Goal: Information Seeking & Learning: Learn about a topic

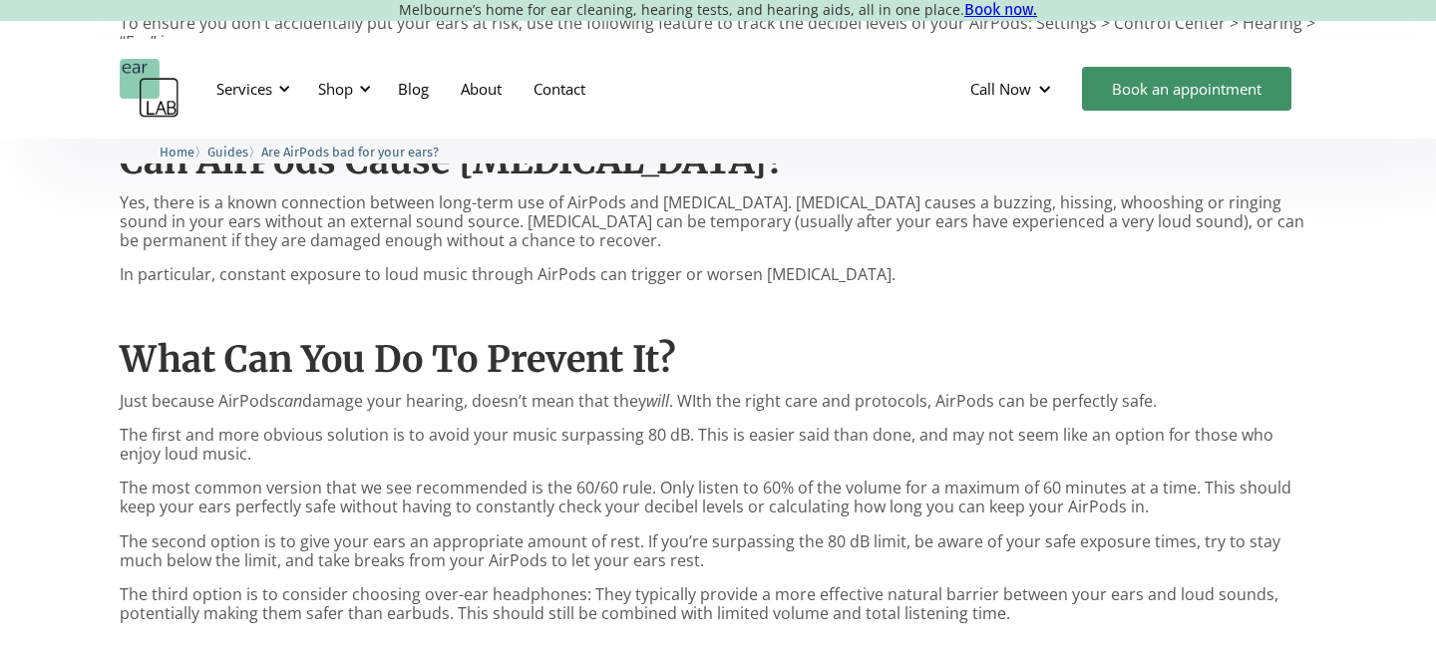
scroll to position [1652, 0]
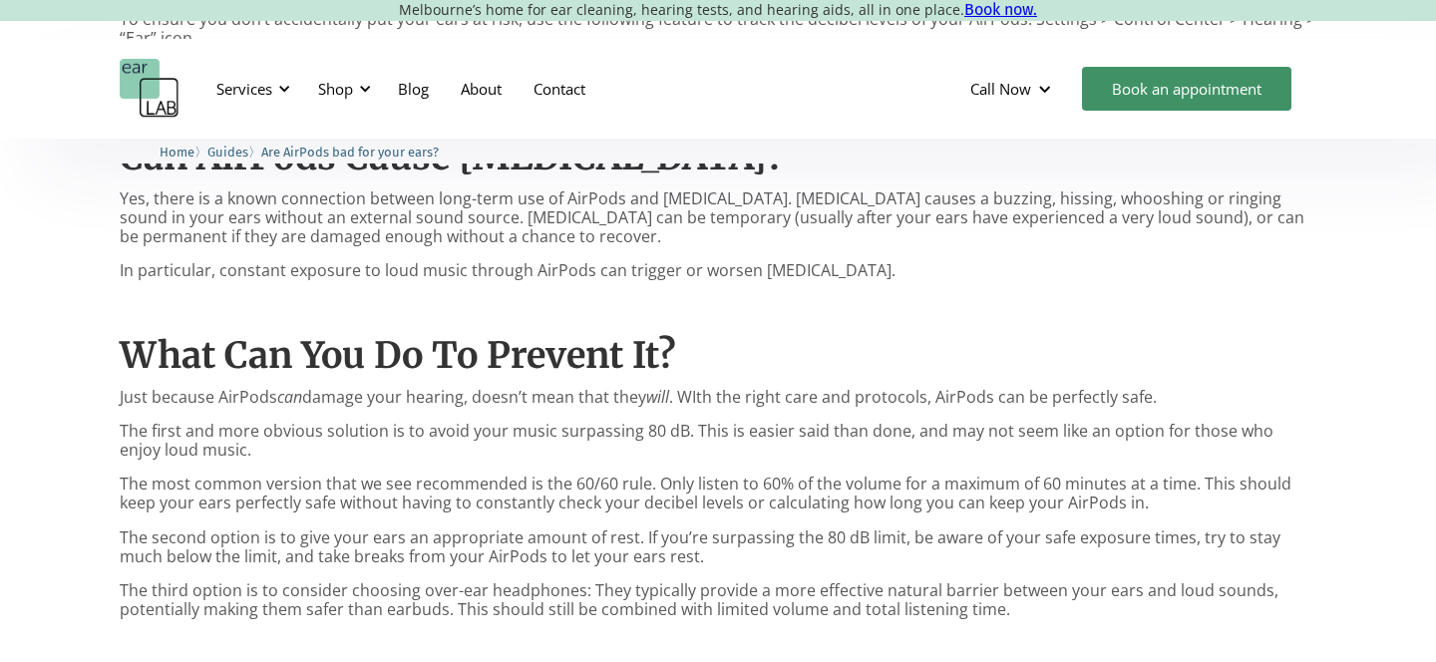
click at [479, 218] on p "Yes, there is a known connection between long-term use of AirPods and tinnitus.…" at bounding box center [718, 218] width 1197 height 58
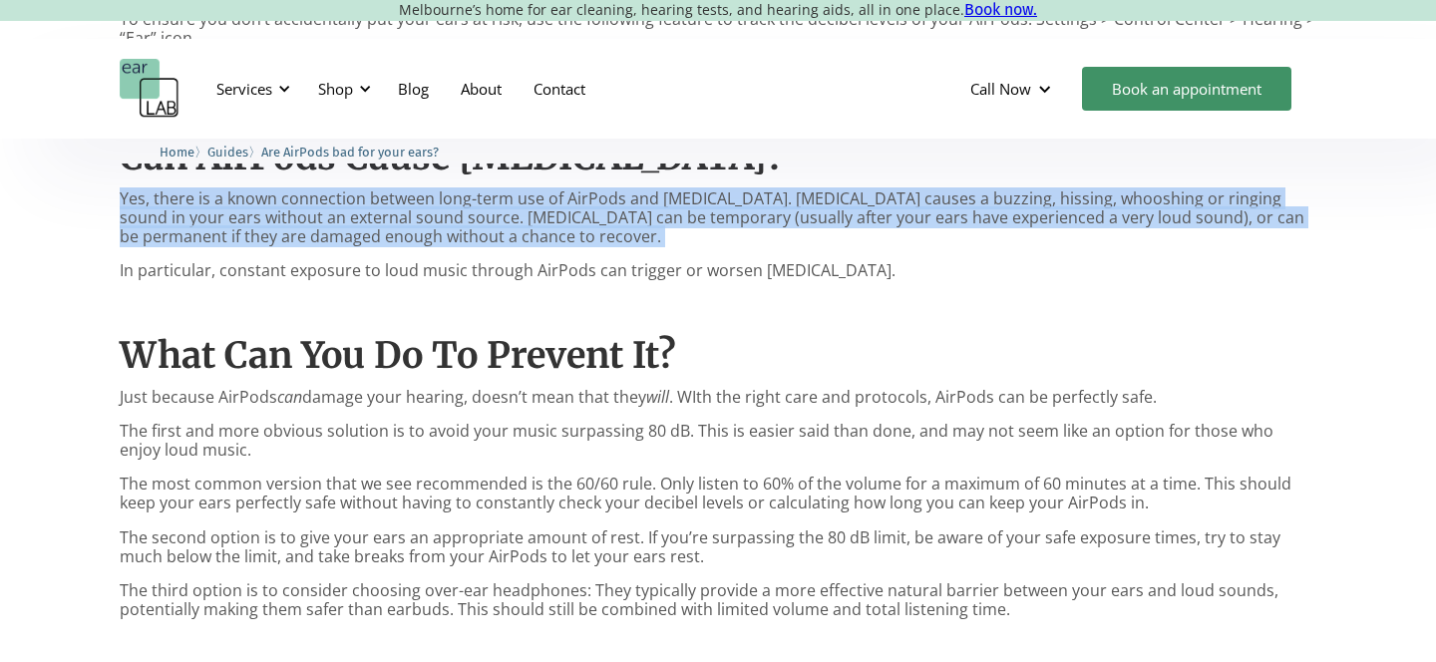
click at [479, 218] on p "Yes, there is a known connection between long-term use of AirPods and tinnitus.…" at bounding box center [718, 218] width 1197 height 58
click at [472, 233] on p "Yes, there is a known connection between long-term use of AirPods and tinnitus.…" at bounding box center [718, 218] width 1197 height 58
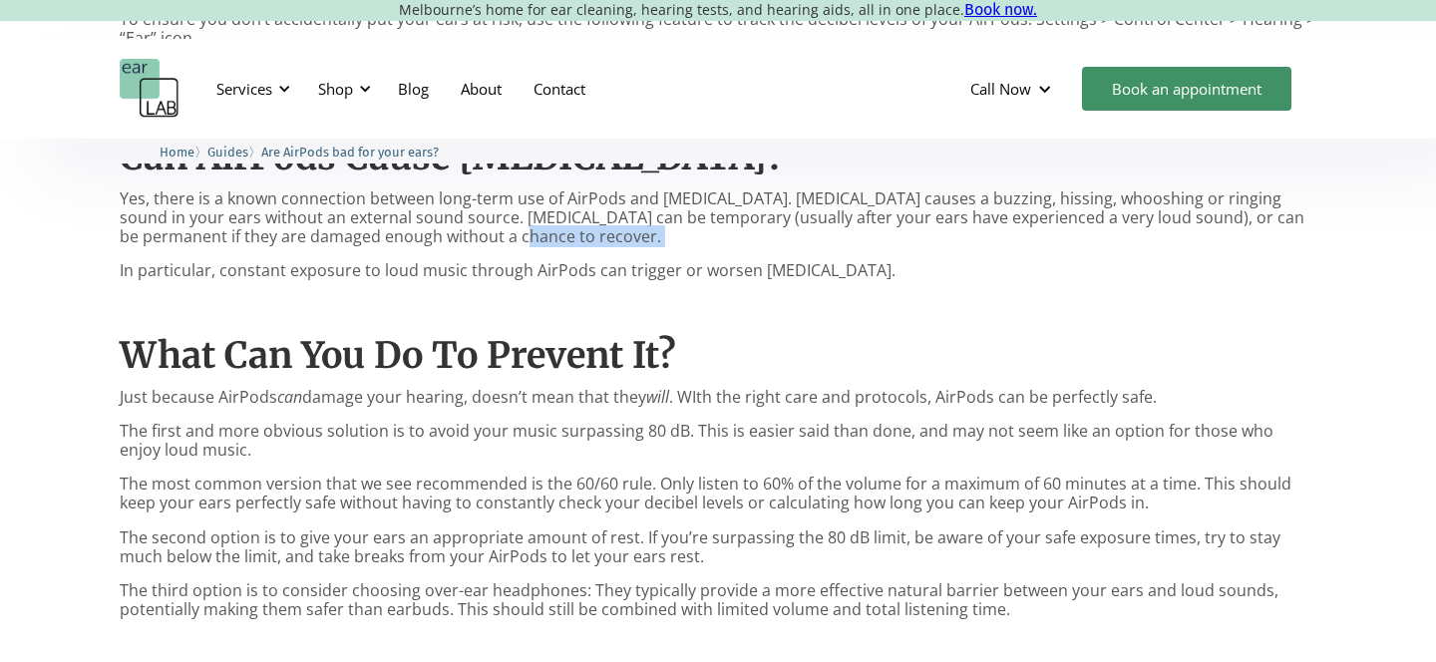
click at [472, 233] on p "Yes, there is a known connection between long-term use of AirPods and tinnitus.…" at bounding box center [718, 218] width 1197 height 58
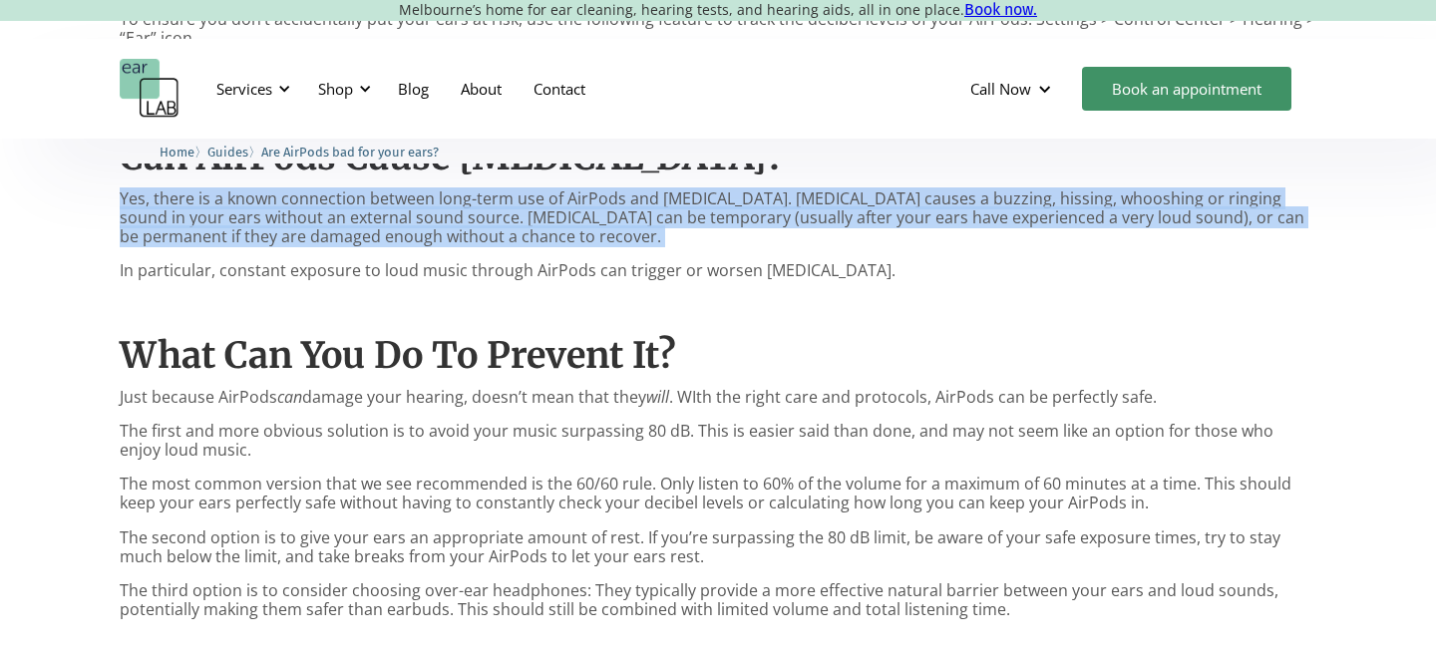
click at [472, 233] on p "Yes, there is a known connection between long-term use of AirPods and tinnitus.…" at bounding box center [718, 218] width 1197 height 58
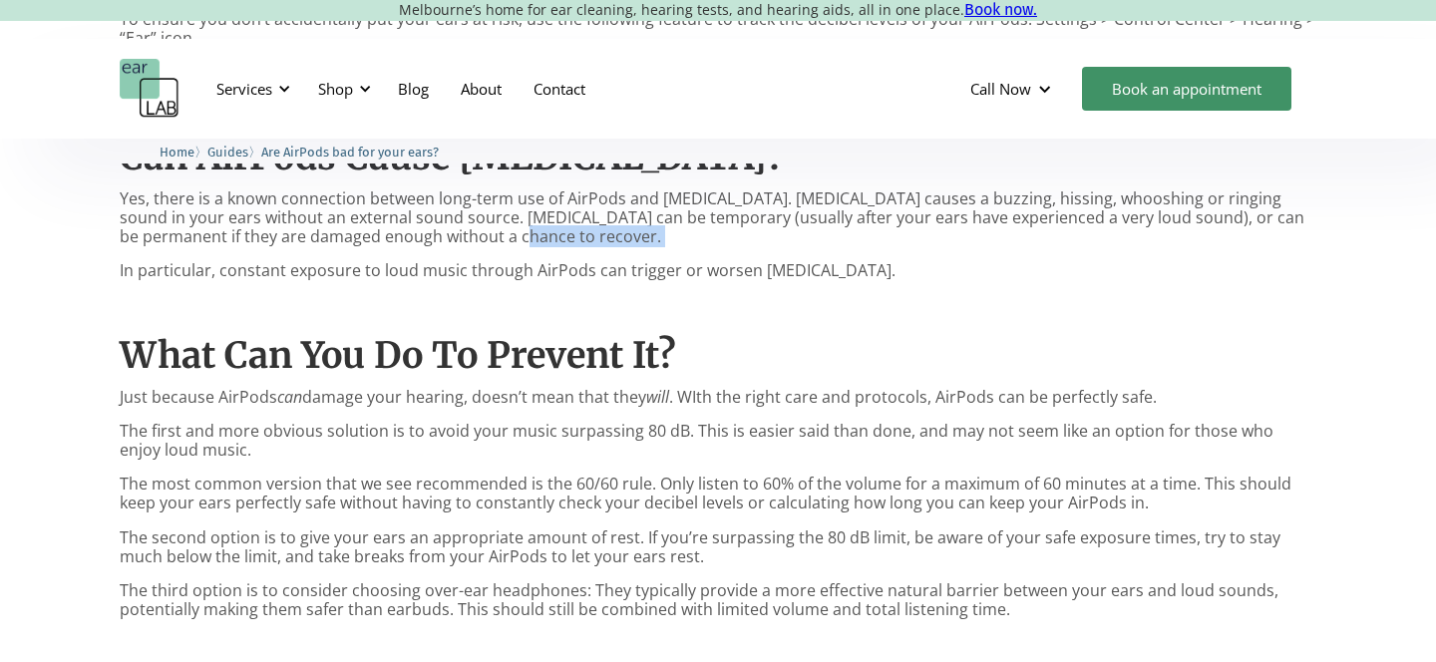
click at [472, 233] on p "Yes, there is a known connection between long-term use of AirPods and tinnitus.…" at bounding box center [718, 218] width 1197 height 58
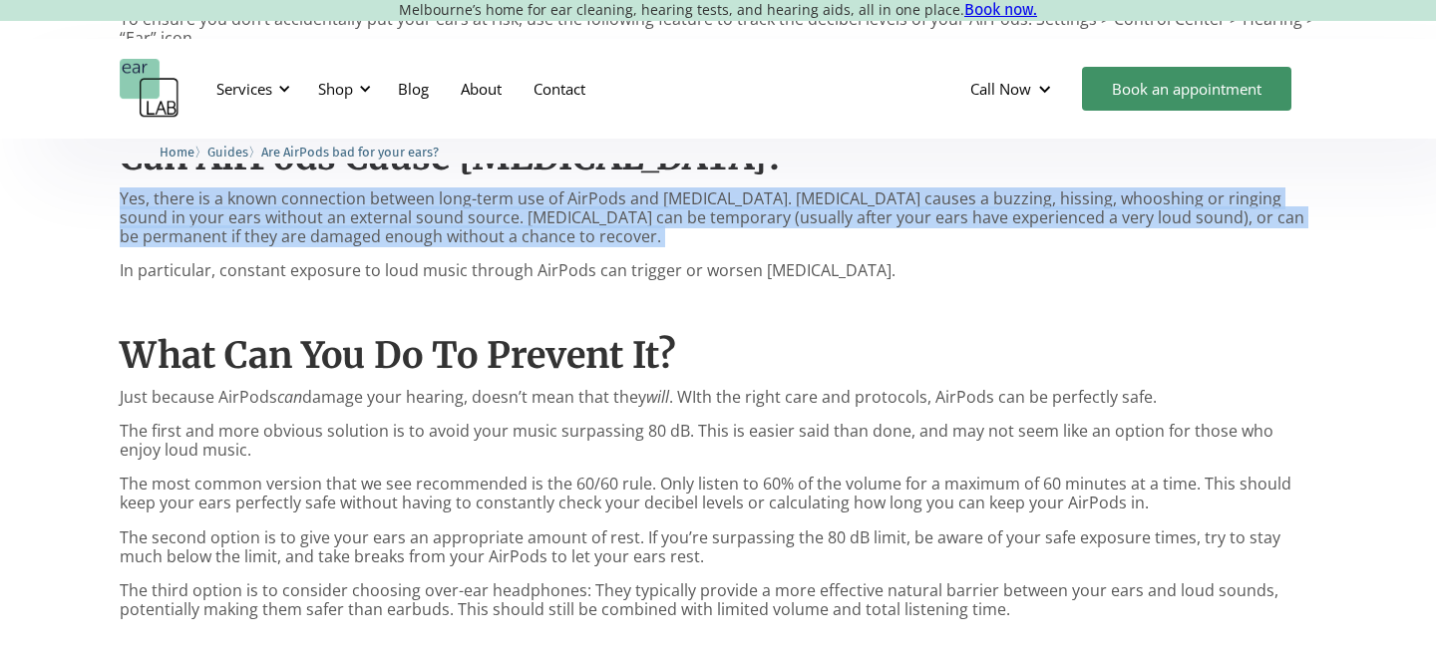
click at [472, 233] on p "Yes, there is a known connection between long-term use of AirPods and tinnitus.…" at bounding box center [718, 218] width 1197 height 58
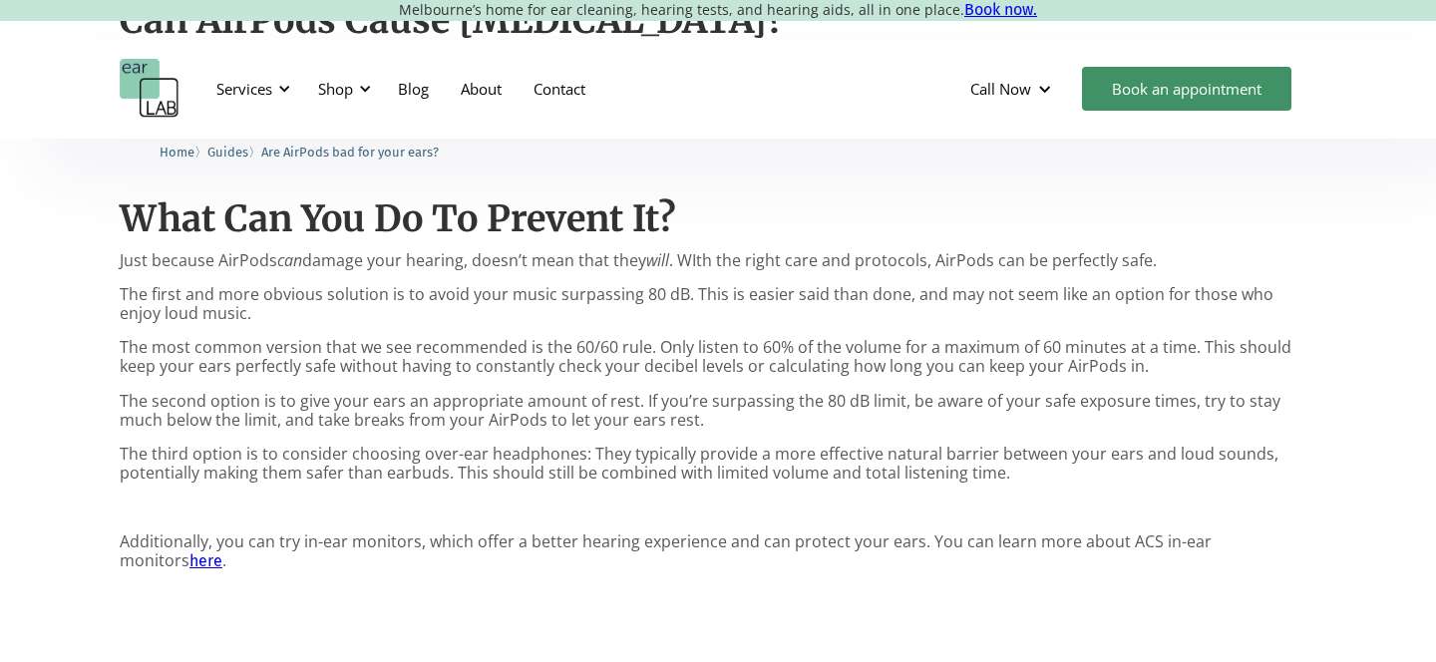
scroll to position [1804, 0]
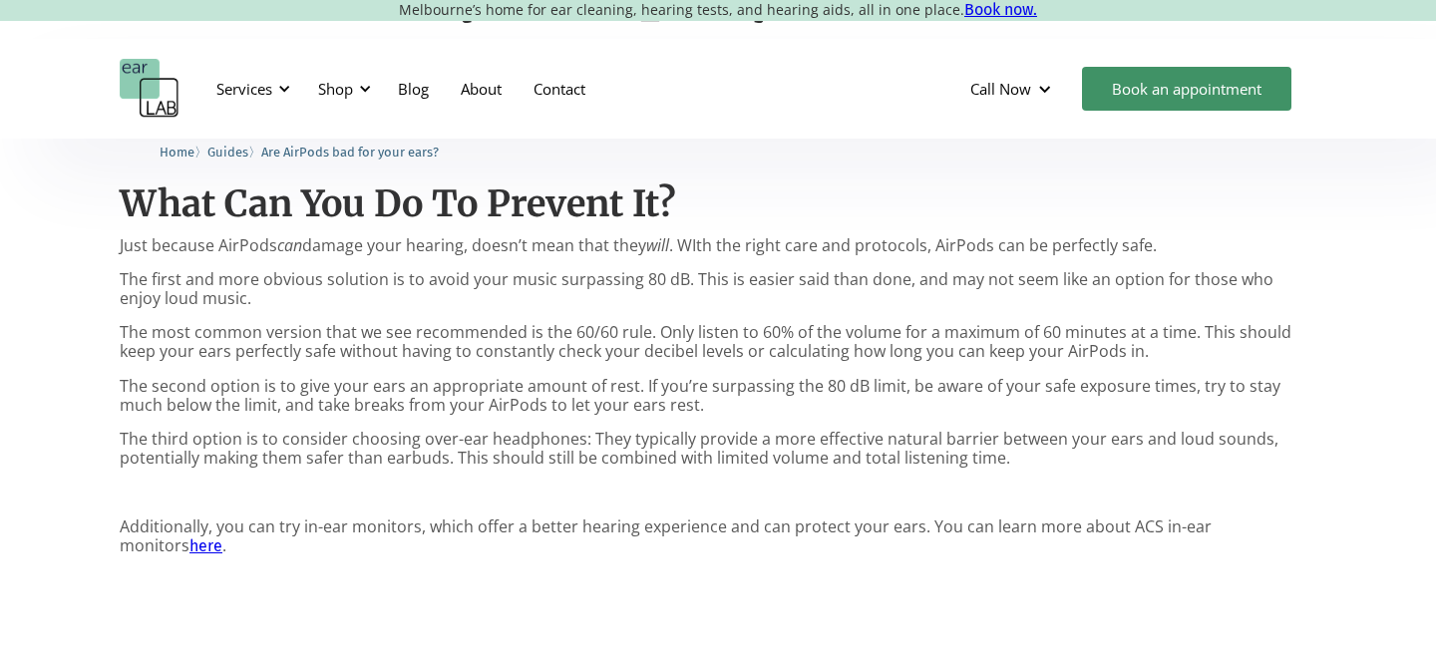
click at [442, 330] on p "The most common version that we see recommended is the 60/60 rule. Only listen …" at bounding box center [718, 342] width 1197 height 38
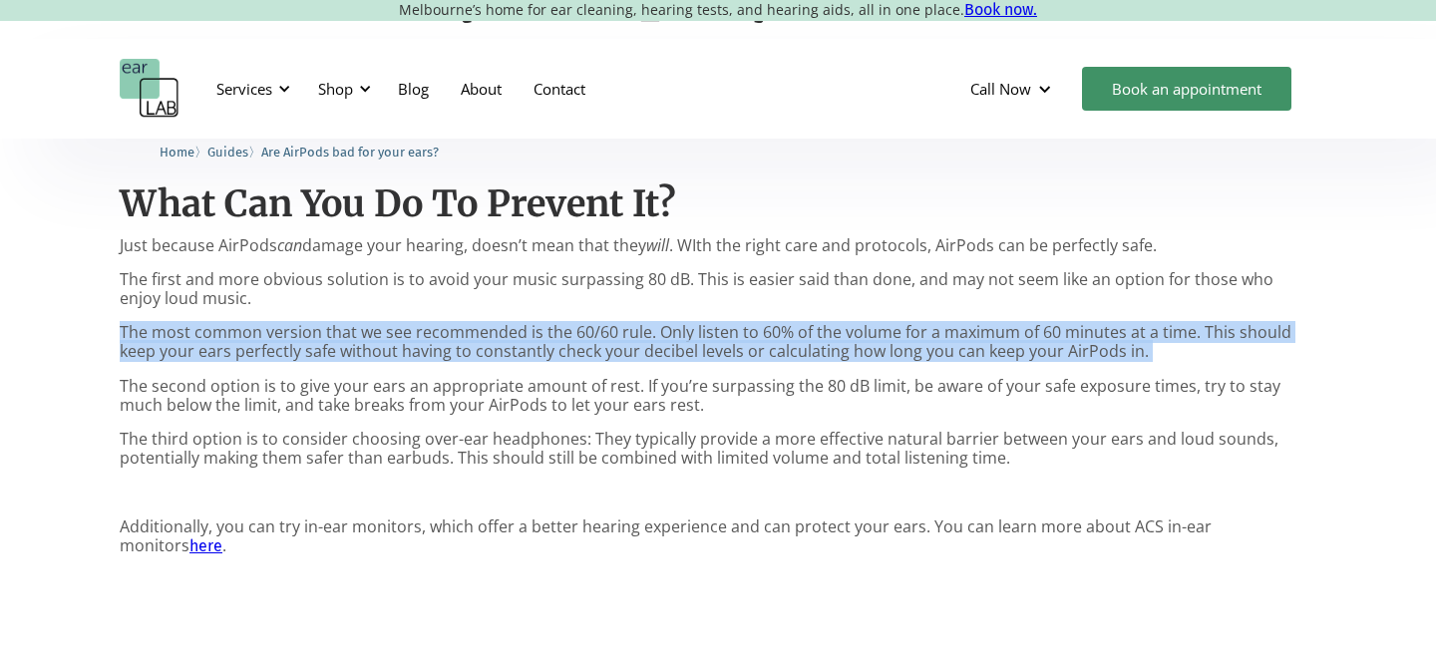
click at [442, 330] on p "The most common version that we see recommended is the 60/60 rule. Only listen …" at bounding box center [718, 342] width 1197 height 38
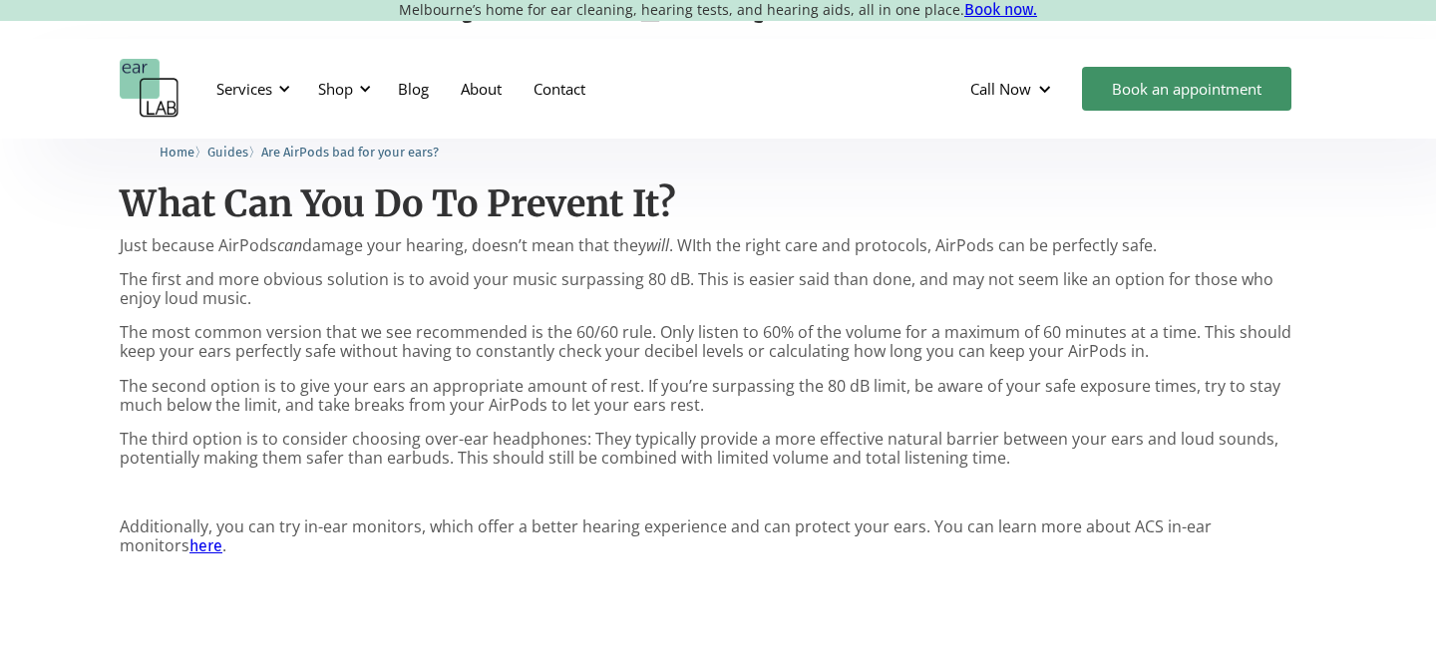
click at [410, 236] on p "Just because AirPods can damage your hearing, doesn’t mean that they will . WIt…" at bounding box center [718, 245] width 1197 height 19
click at [405, 285] on p "The first and more obvious solution is to avoid your music surpassing 80 dB. Th…" at bounding box center [718, 289] width 1197 height 38
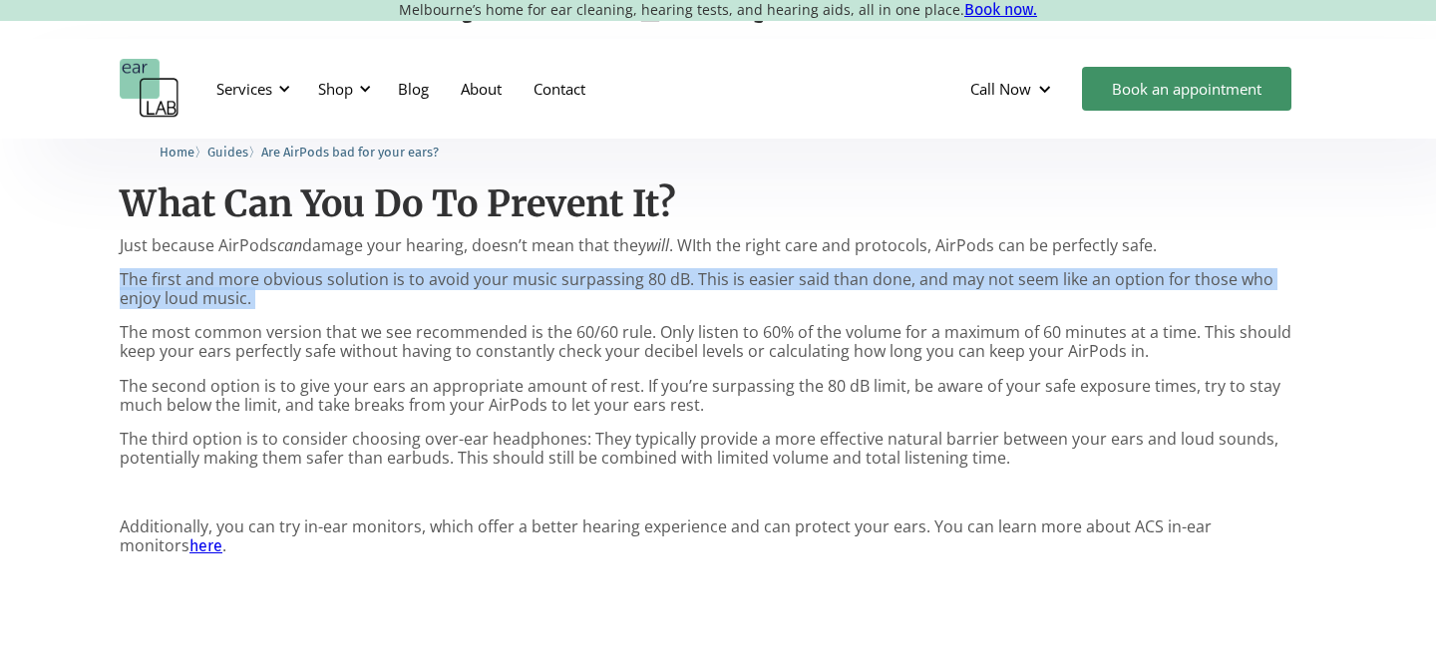
click at [405, 285] on p "The first and more obvious solution is to avoid your music surpassing 80 dB. Th…" at bounding box center [718, 289] width 1197 height 38
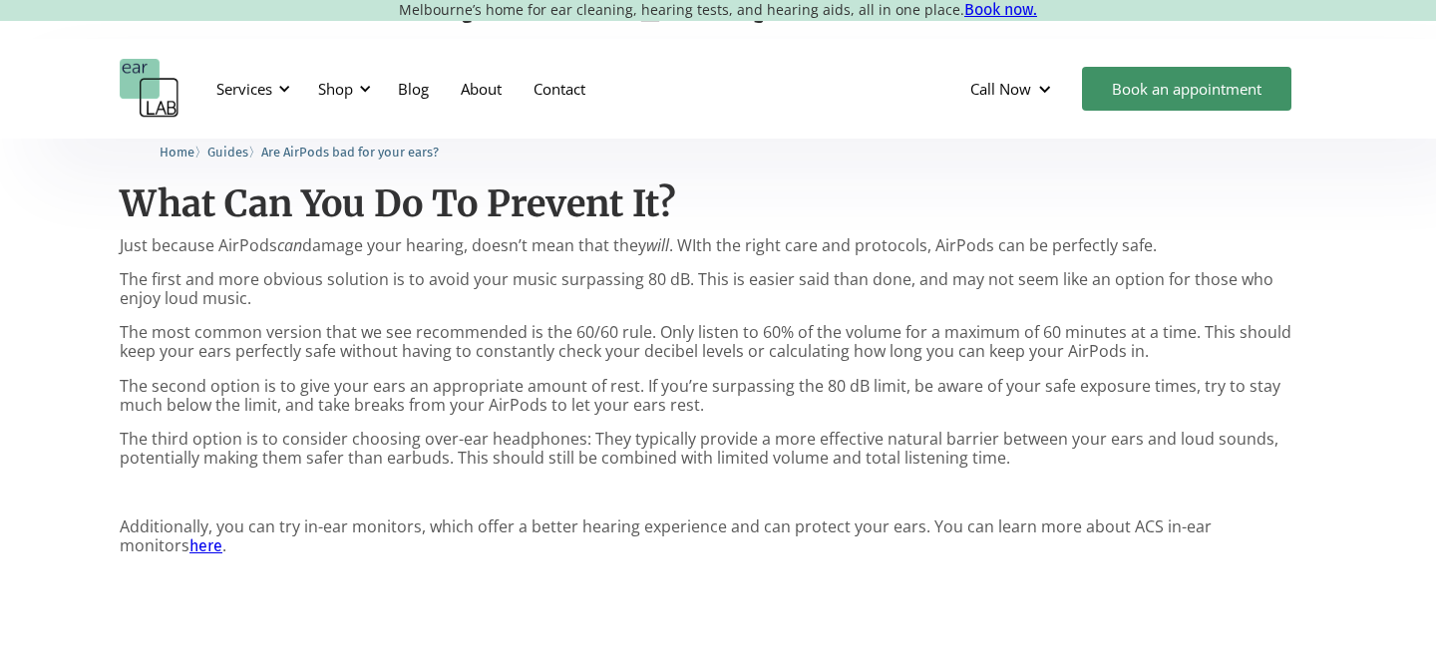
click at [405, 285] on p "The first and more obvious solution is to avoid your music surpassing 80 dB. Th…" at bounding box center [718, 289] width 1197 height 38
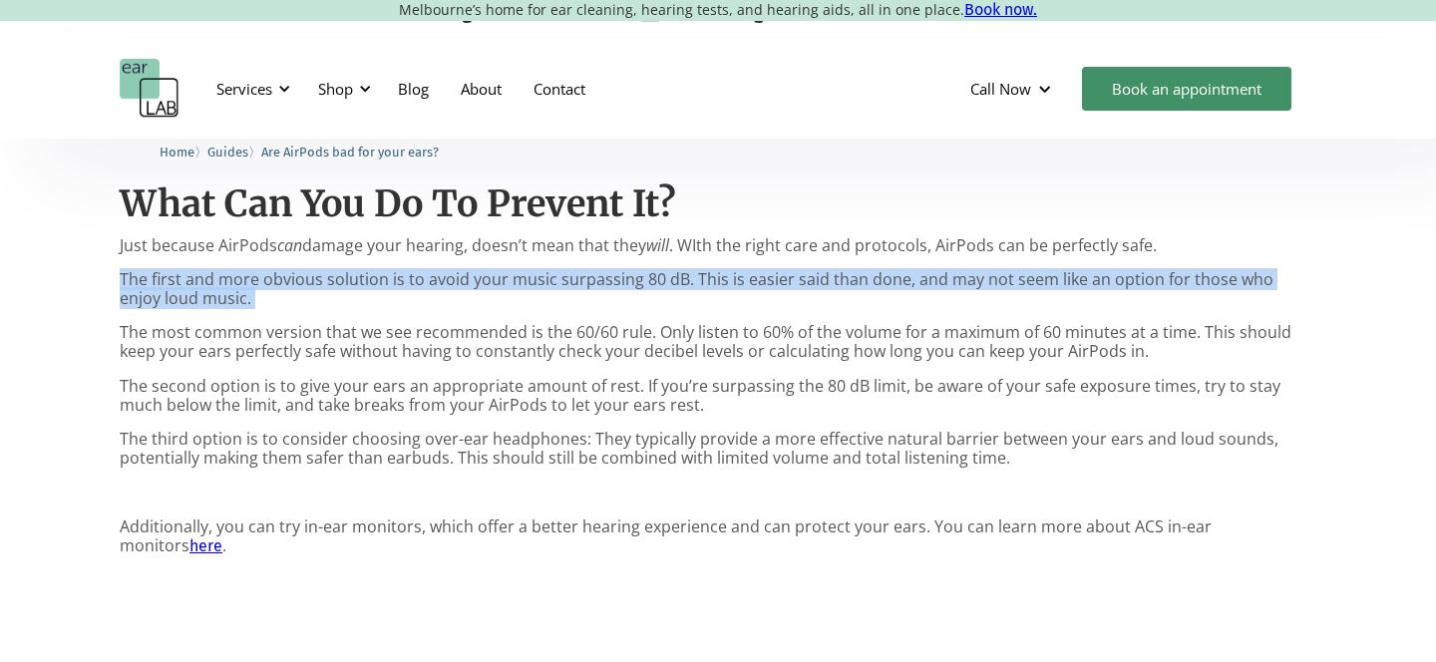
click at [405, 285] on p "The first and more obvious solution is to avoid your music surpassing 80 dB. Th…" at bounding box center [718, 289] width 1197 height 38
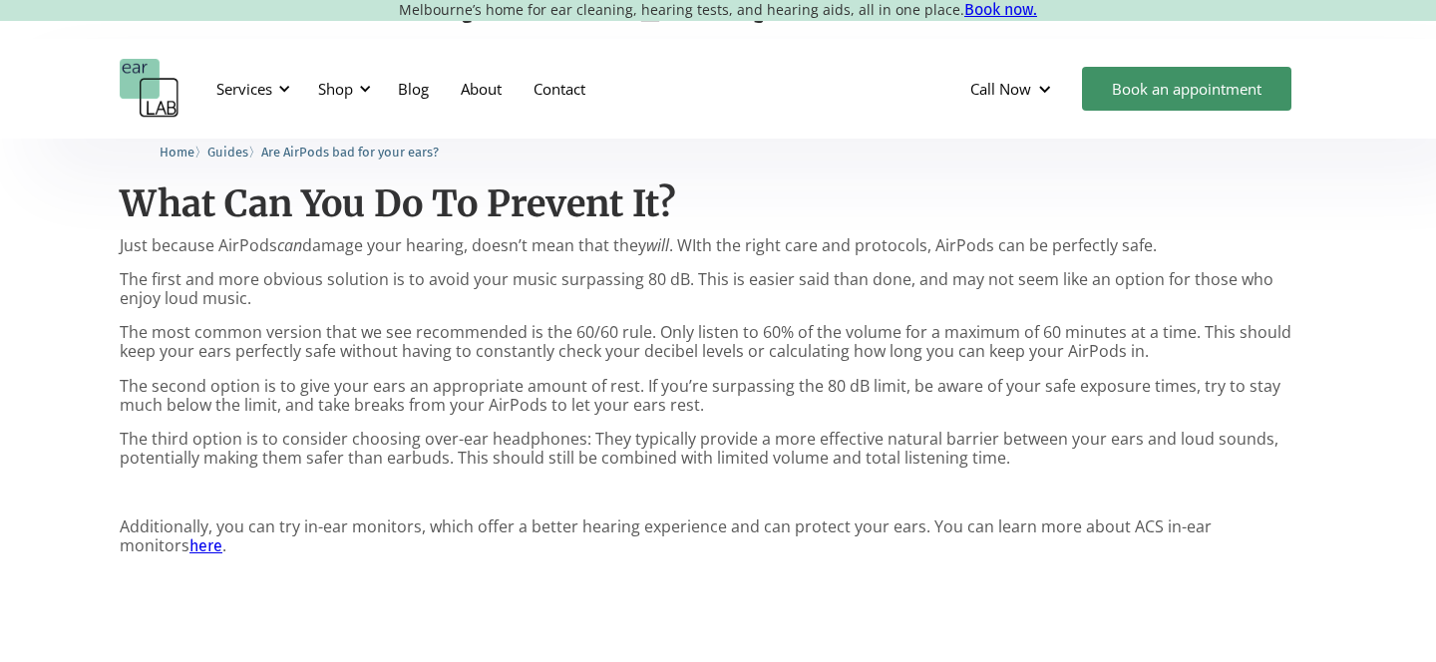
click at [405, 286] on p "The first and more obvious solution is to avoid your music surpassing 80 dB. Th…" at bounding box center [718, 289] width 1197 height 38
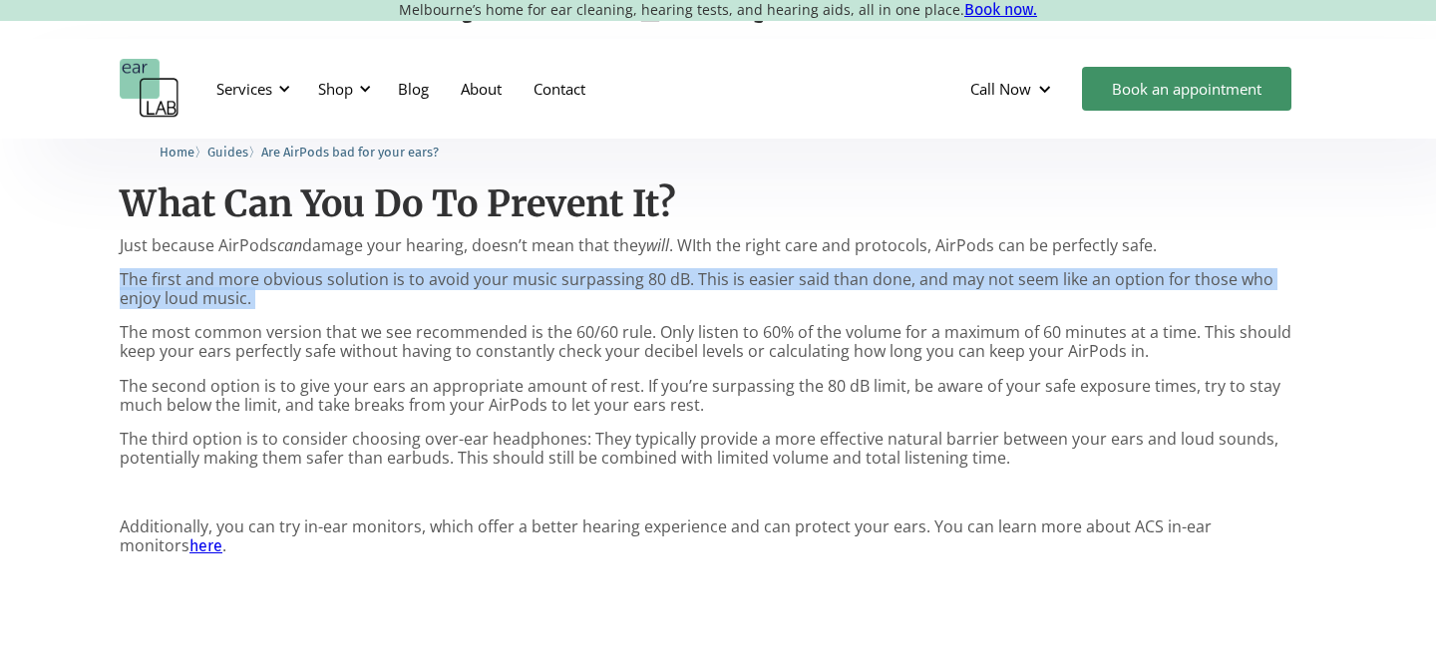
click at [405, 286] on p "The first and more obvious solution is to avoid your music surpassing 80 dB. Th…" at bounding box center [718, 289] width 1197 height 38
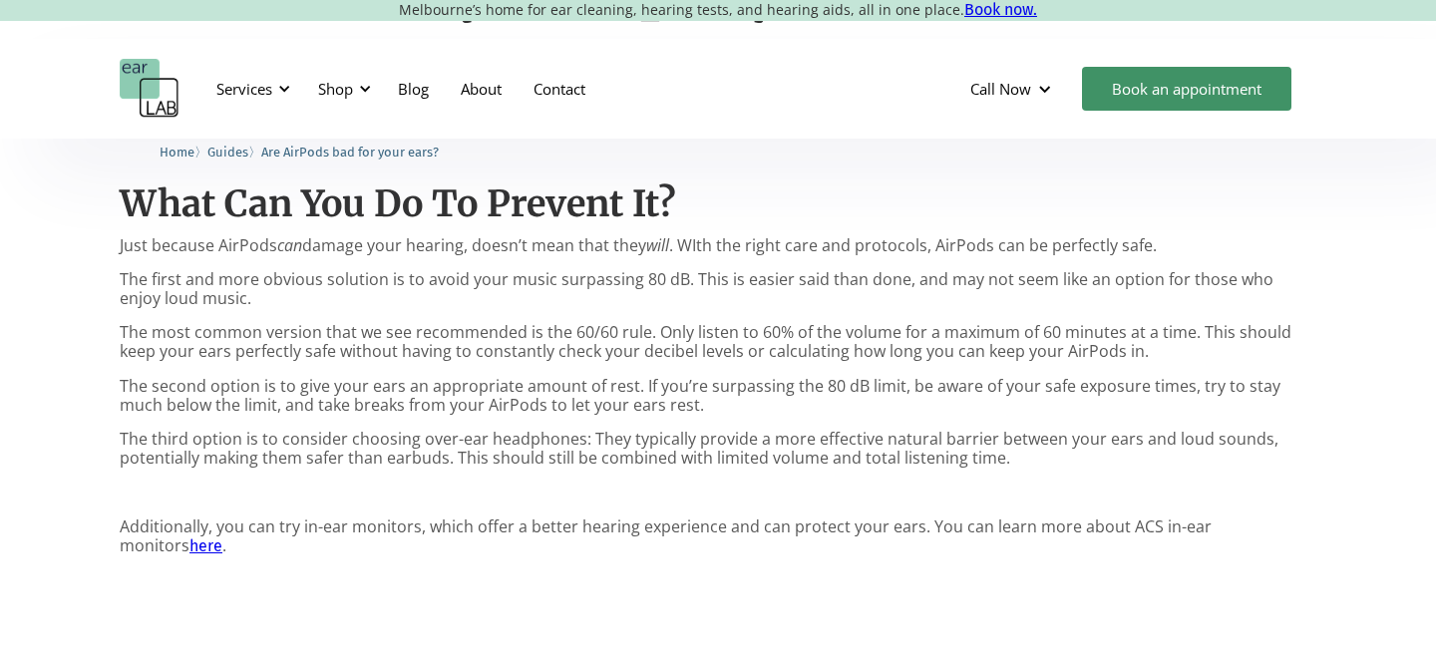
click at [405, 337] on p "The most common version that we see recommended is the 60/60 rule. Only listen …" at bounding box center [718, 342] width 1197 height 38
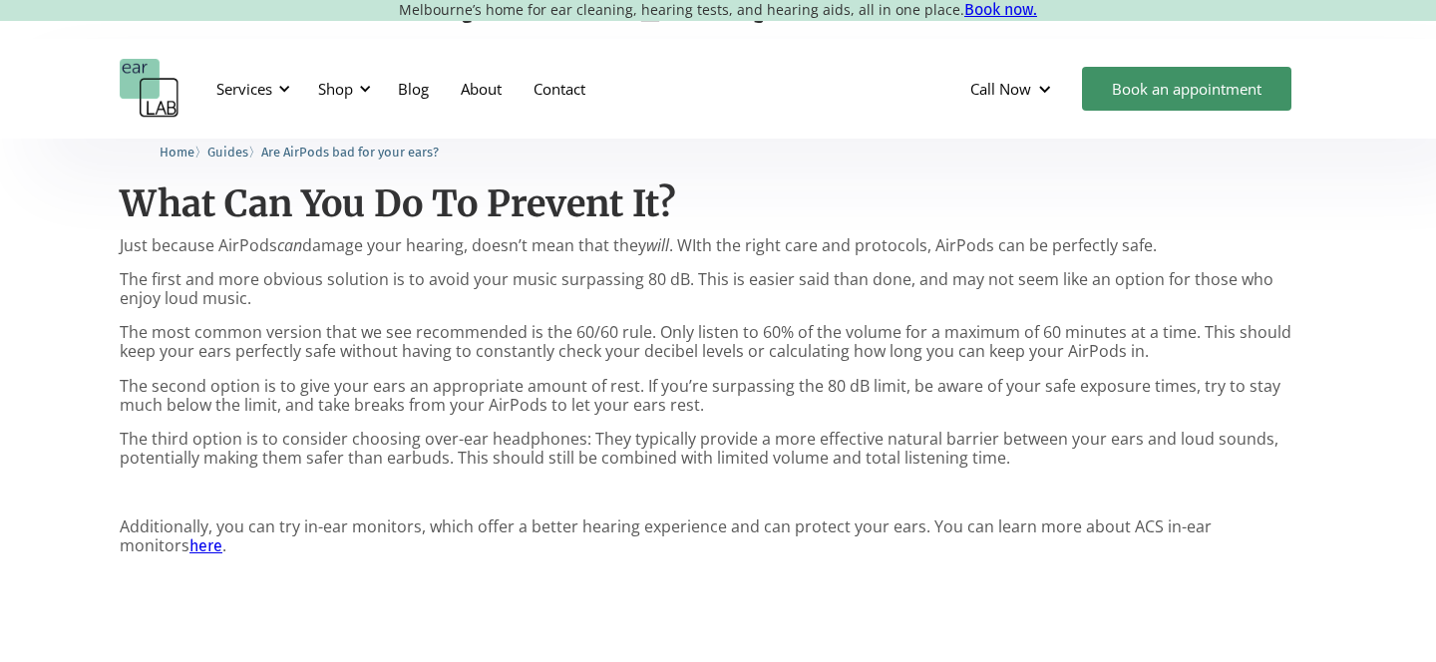
click at [355, 380] on p "The second option is to give your ears an appropriate amount of rest. If you’re…" at bounding box center [718, 396] width 1197 height 38
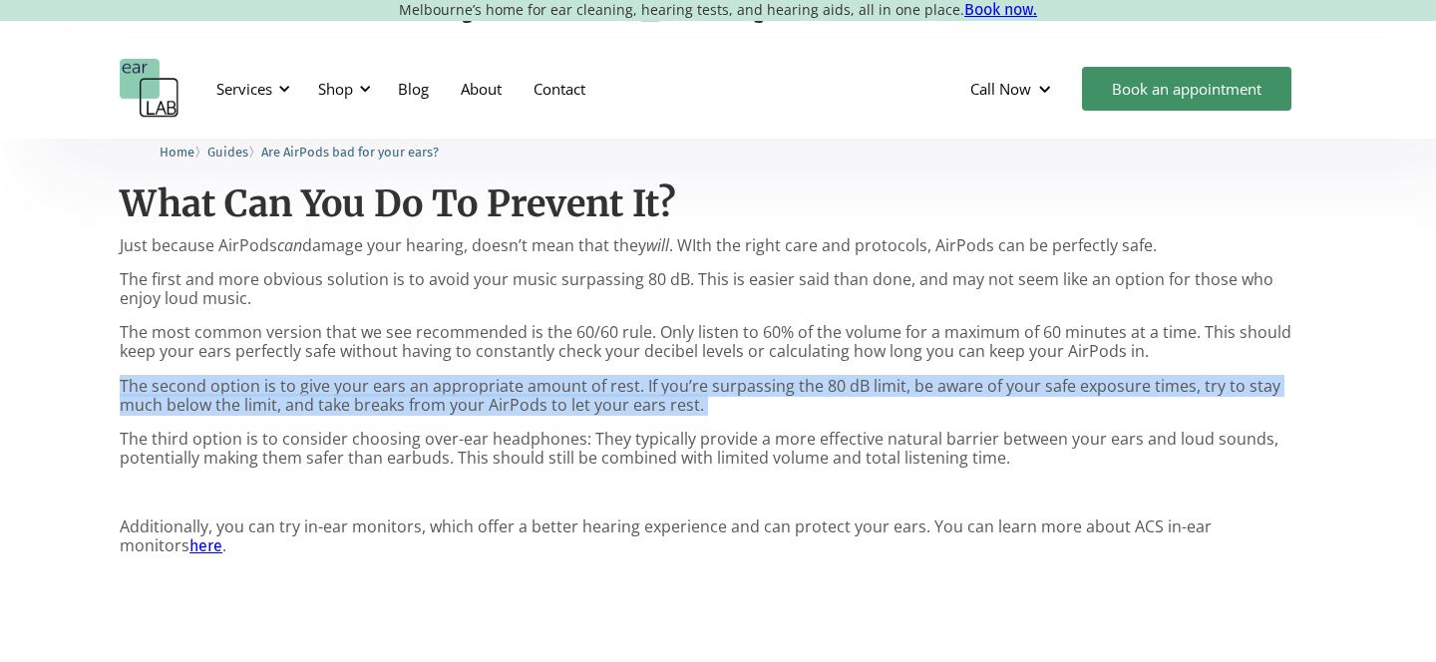
click at [355, 380] on p "The second option is to give your ears an appropriate amount of rest. If you’re…" at bounding box center [718, 396] width 1197 height 38
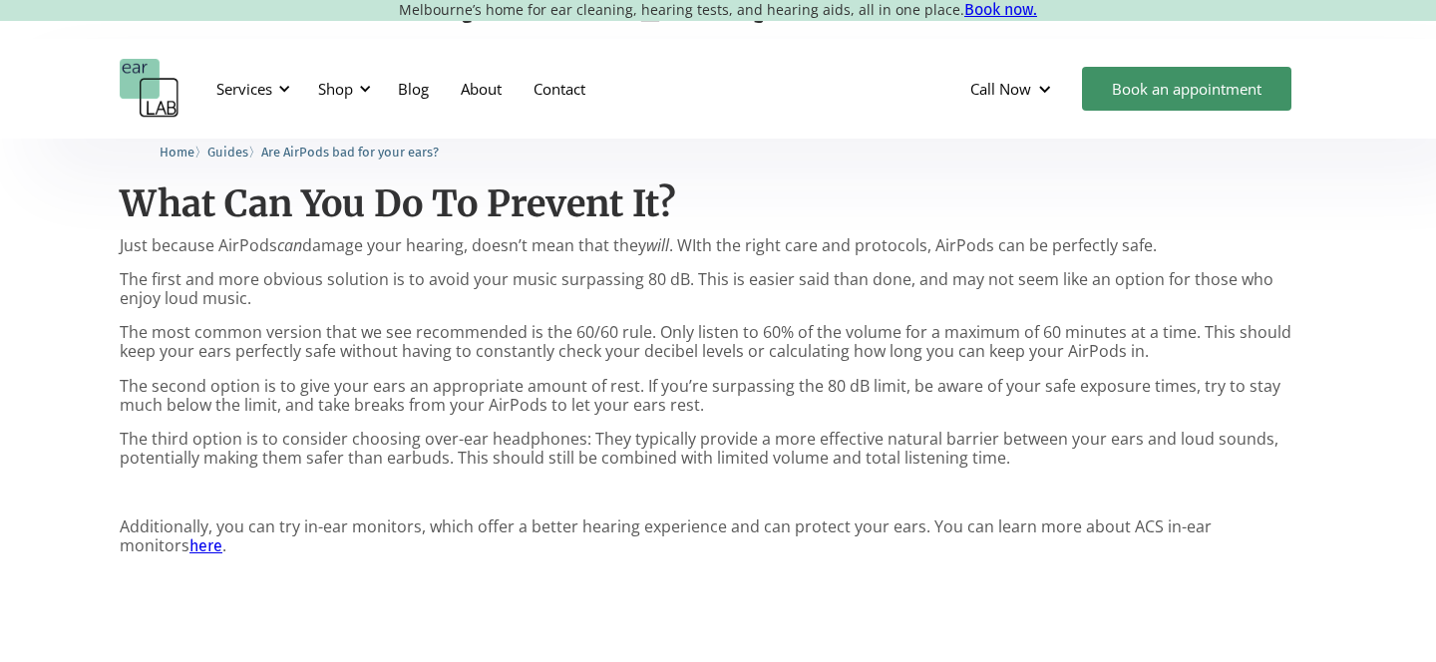
click at [386, 400] on p "The second option is to give your ears an appropriate amount of rest. If you’re…" at bounding box center [718, 396] width 1197 height 38
click at [373, 448] on p "The third option is to consider choosing over-ear headphones: They typically pr…" at bounding box center [718, 449] width 1197 height 38
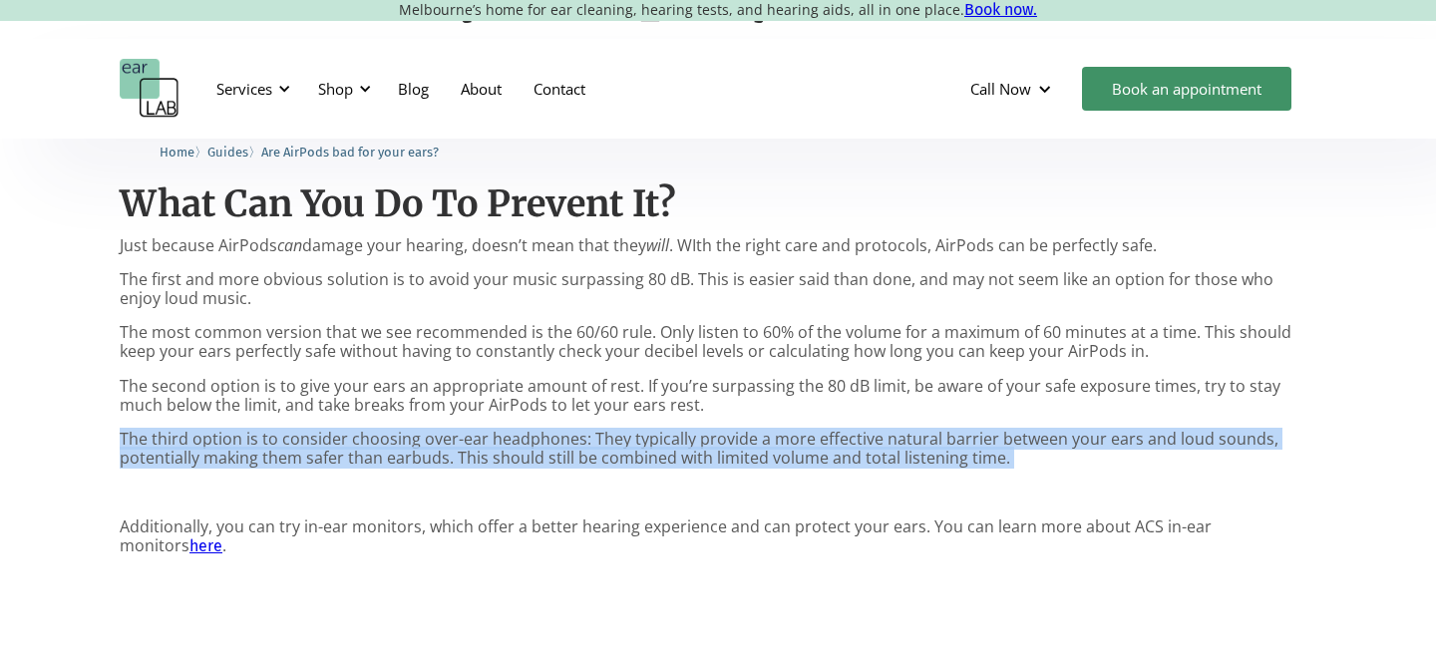
click at [373, 448] on p "The third option is to consider choosing over-ear headphones: They typically pr…" at bounding box center [718, 449] width 1197 height 38
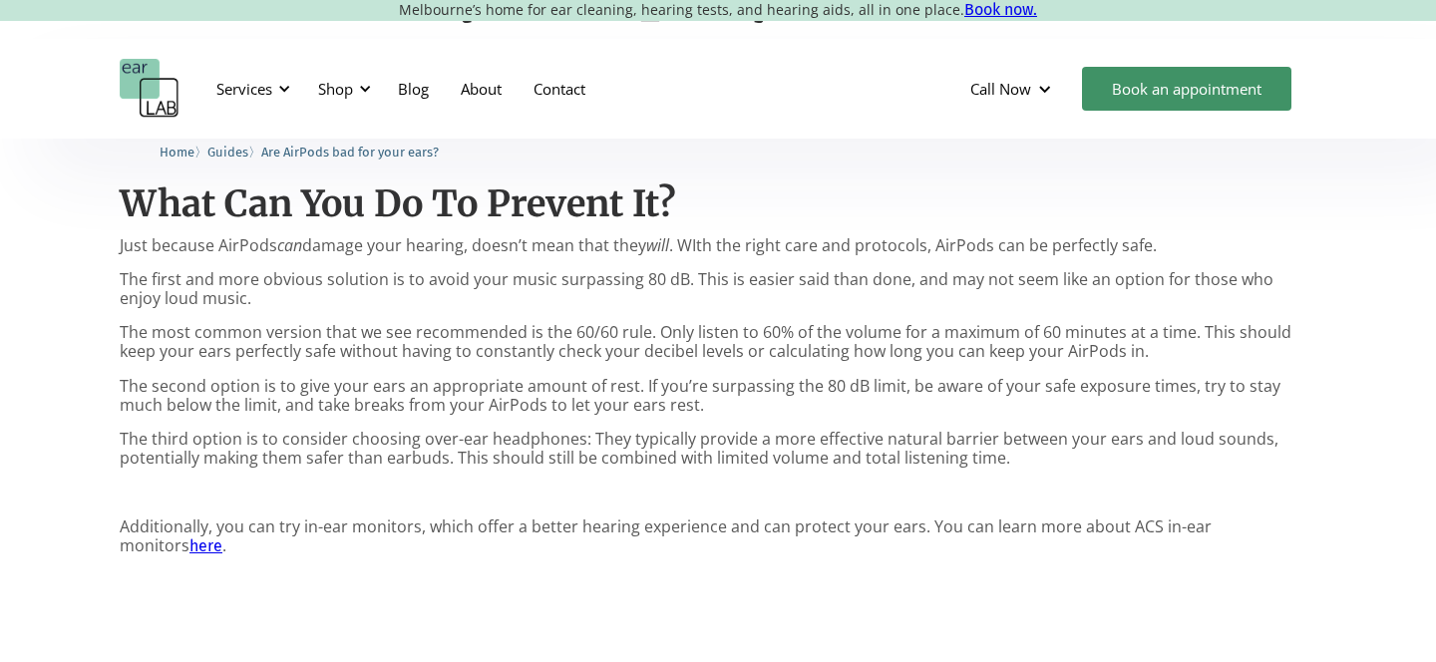
click at [348, 533] on p "Additionally, you can try in-ear monitors, which offer a better hearing experie…" at bounding box center [718, 537] width 1197 height 38
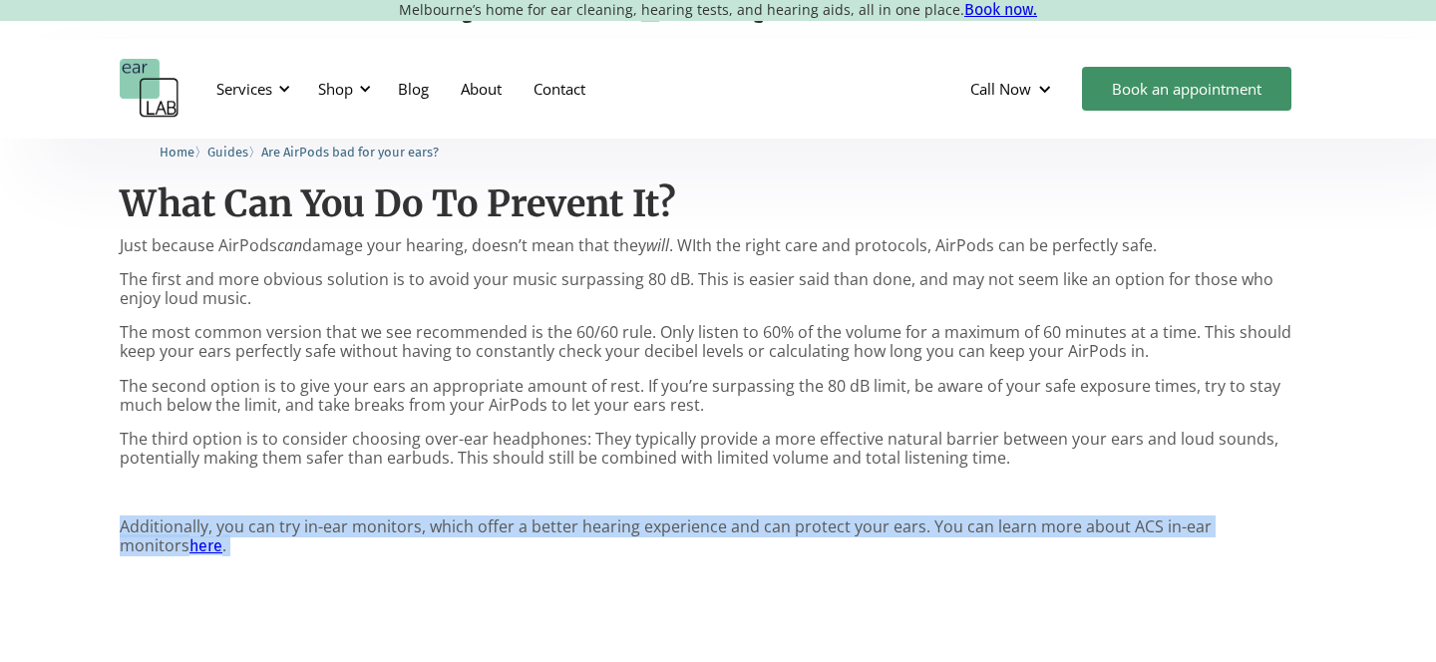
click at [348, 533] on p "Additionally, you can try in-ear monitors, which offer a better hearing experie…" at bounding box center [718, 537] width 1197 height 38
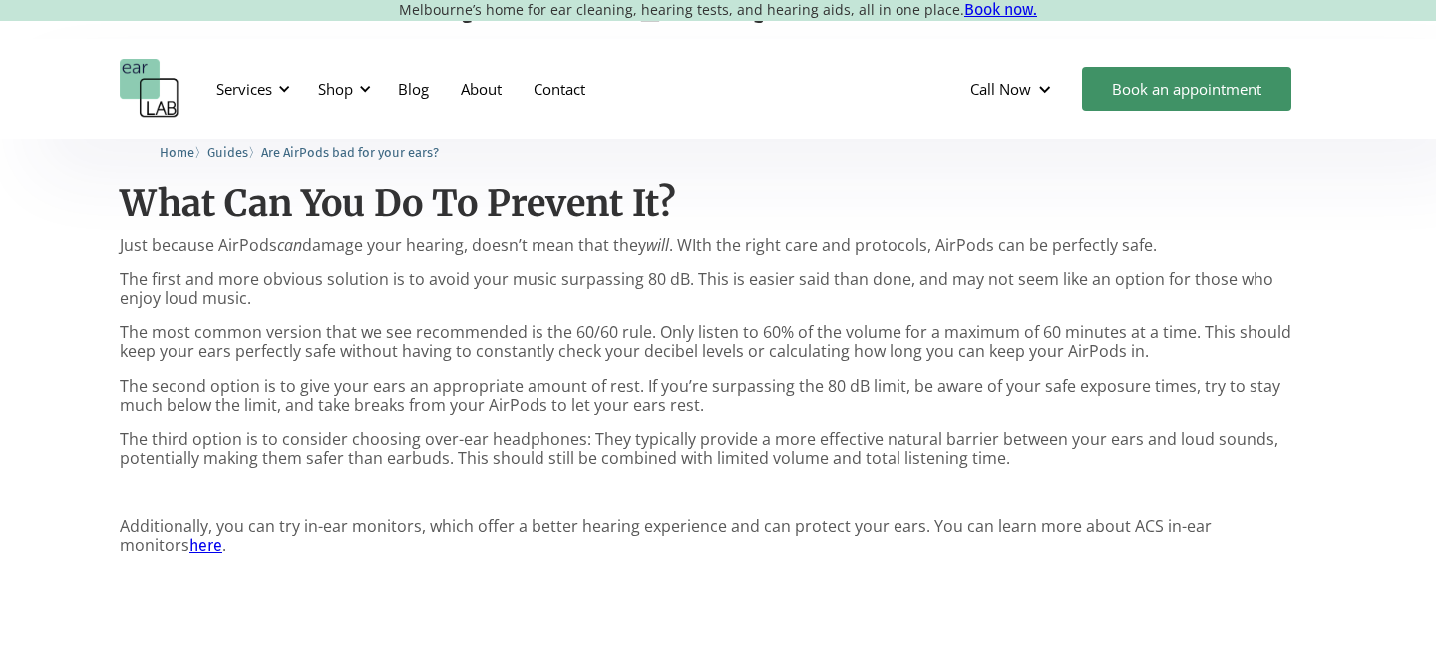
click at [351, 535] on p "Additionally, you can try in-ear monitors, which offer a better hearing experie…" at bounding box center [718, 537] width 1197 height 38
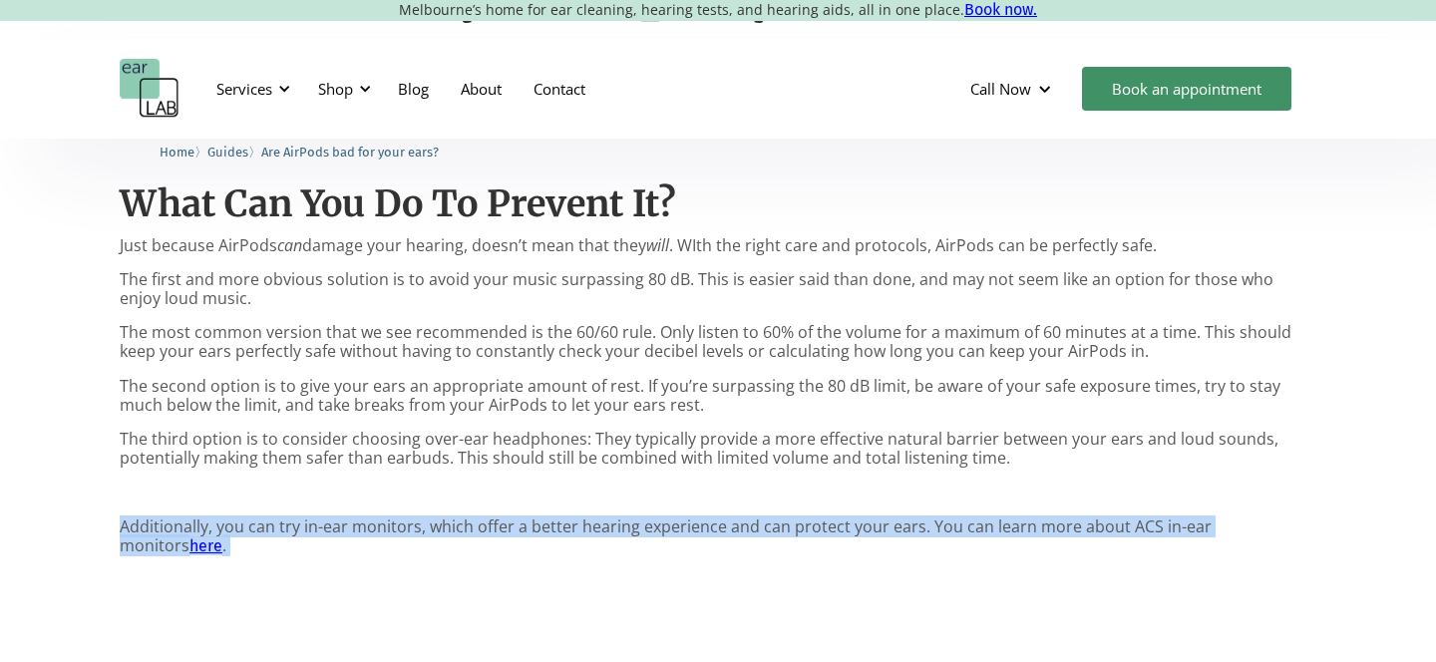
click at [351, 535] on p "Additionally, you can try in-ear monitors, which offer a better hearing experie…" at bounding box center [718, 537] width 1197 height 38
click at [351, 534] on p "Additionally, you can try in-ear monitors, which offer a better hearing experie…" at bounding box center [718, 537] width 1197 height 38
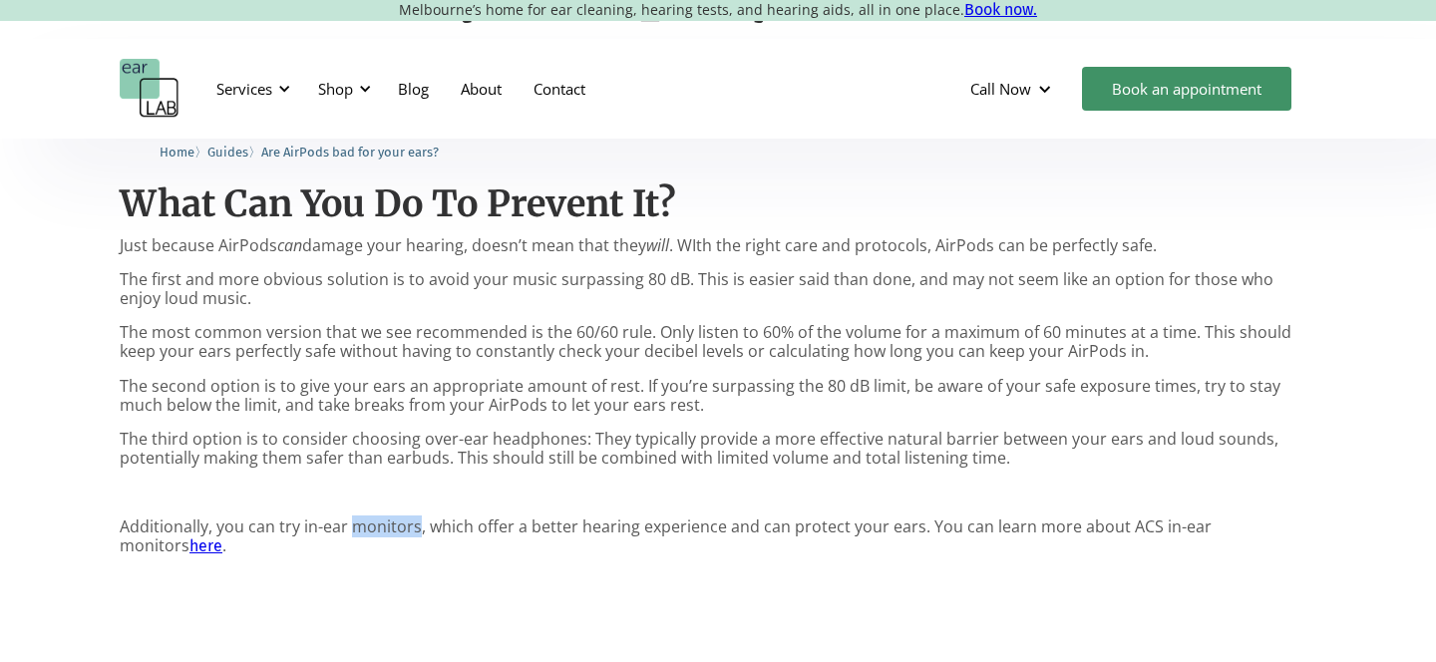
click at [351, 534] on p "Additionally, you can try in-ear monitors, which offer a better hearing experie…" at bounding box center [718, 537] width 1197 height 38
click at [993, 528] on p "Additionally, you can try in-ear monitors, which offer a better hearing experie…" at bounding box center [718, 537] width 1197 height 38
click at [222, 536] on link "here" at bounding box center [205, 545] width 33 height 19
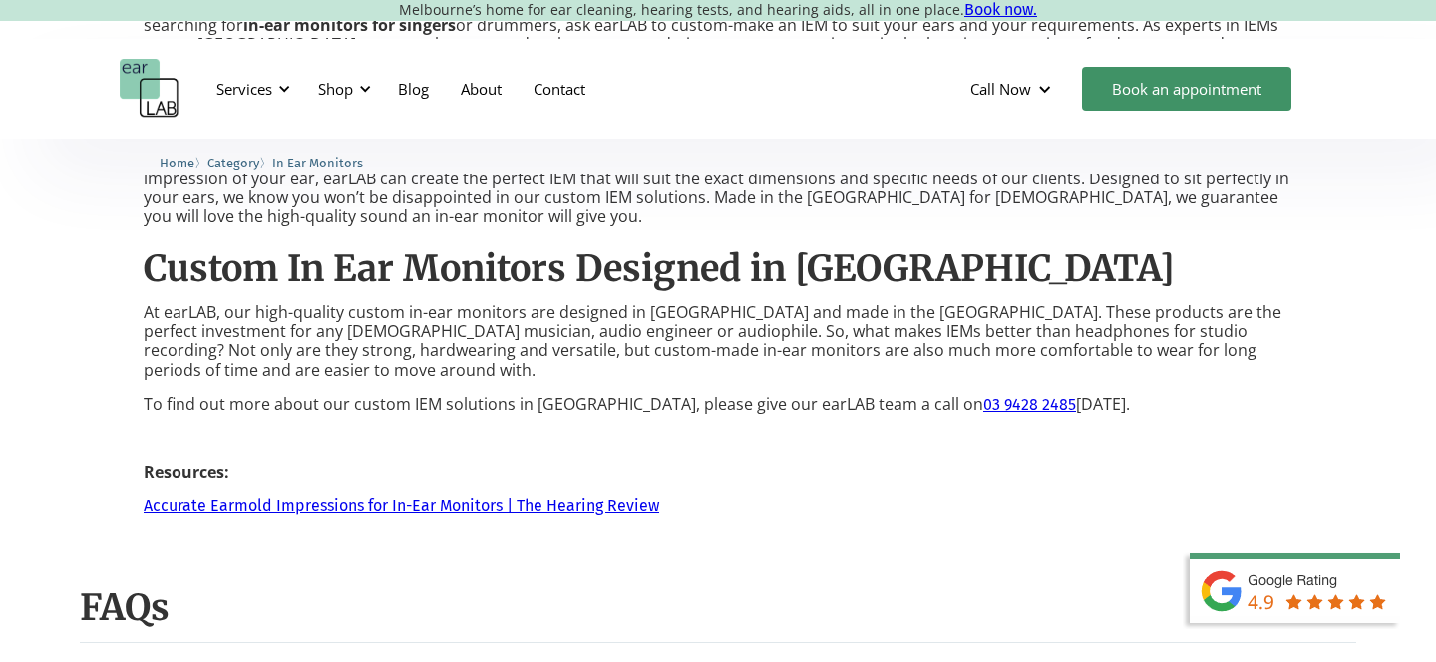
scroll to position [2881, 0]
